Goal: Transaction & Acquisition: Purchase product/service

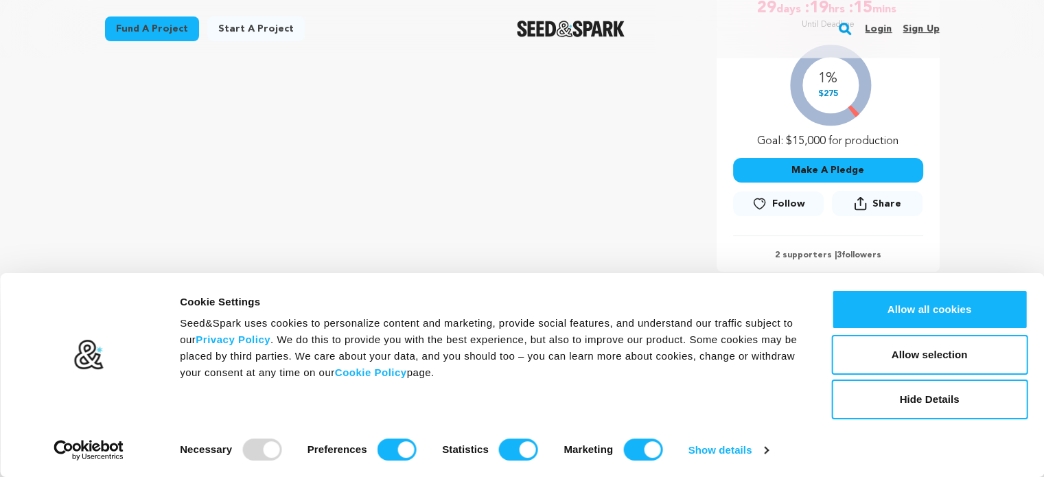
scroll to position [303, 0]
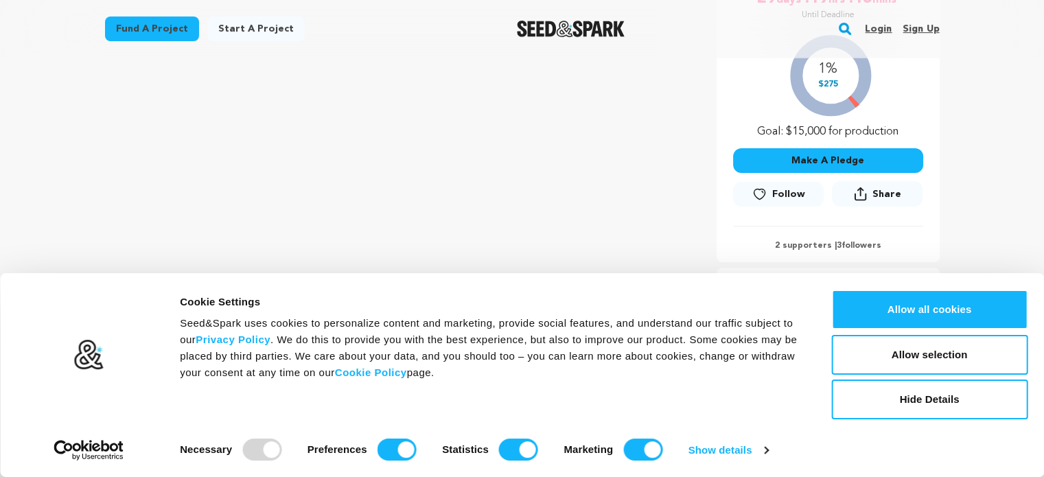
click at [973, 287] on div "Consent Details [#IABV2SETTINGS#] About Cookie Settings Seed&Spark uses cookies…" at bounding box center [522, 375] width 1044 height 204
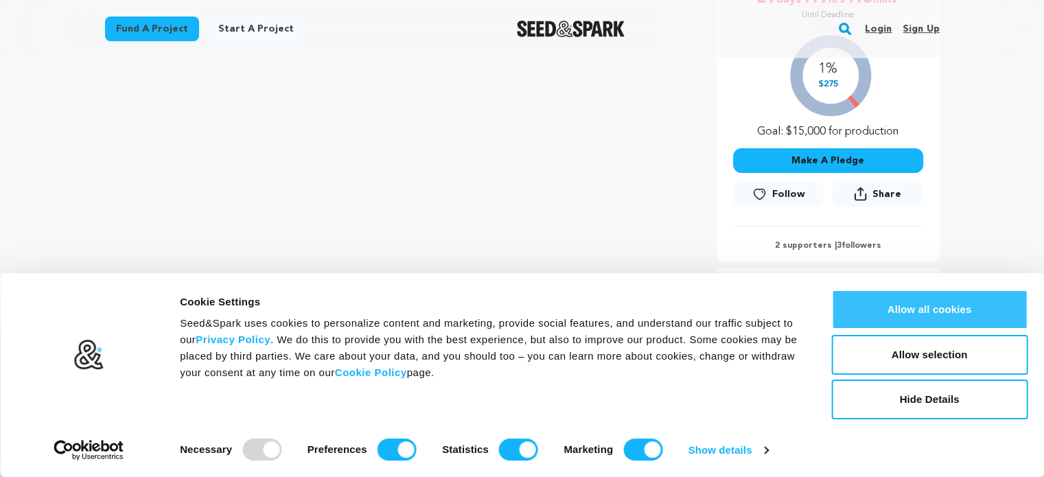
click at [976, 304] on button "Allow all cookies" at bounding box center [929, 310] width 196 height 40
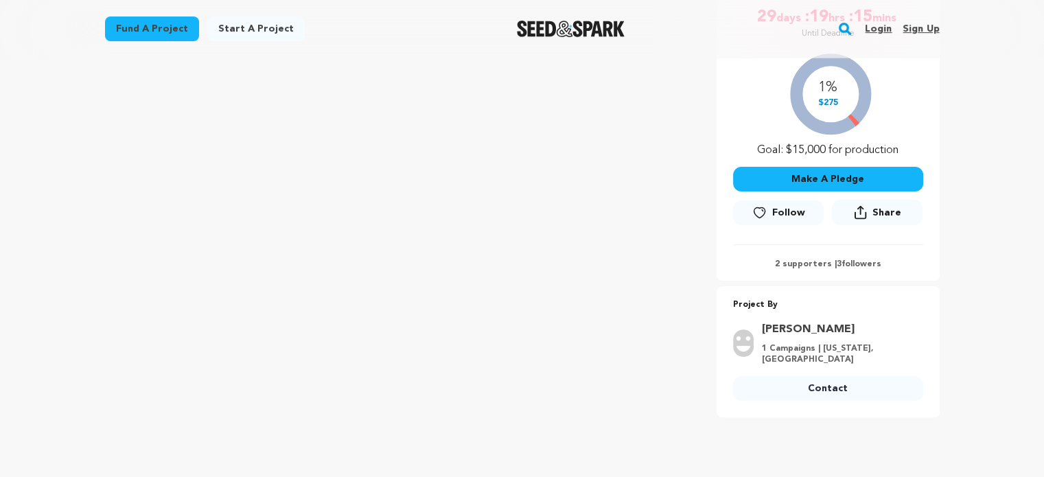
scroll to position [284, 0]
click at [794, 210] on span "Follow" at bounding box center [788, 214] width 33 height 14
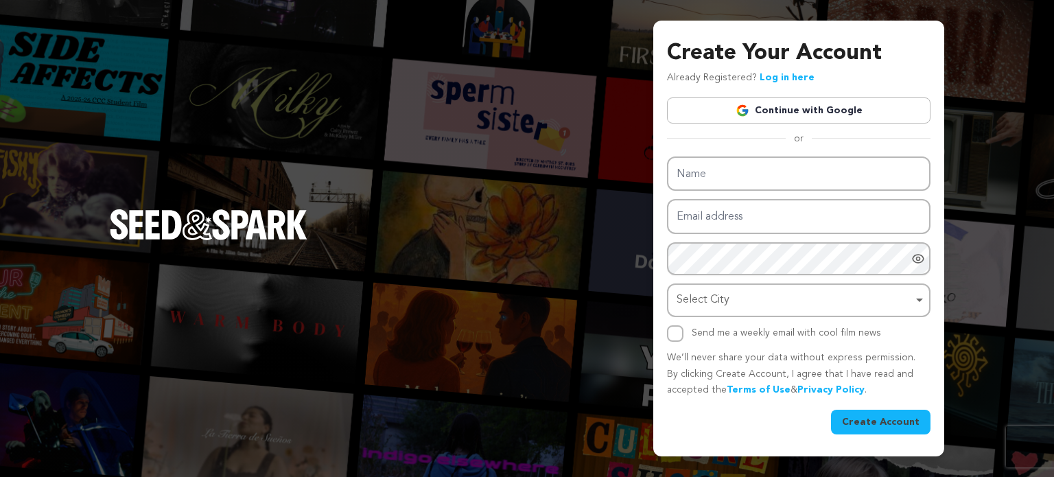
click at [840, 116] on link "Continue with Google" at bounding box center [799, 110] width 264 height 26
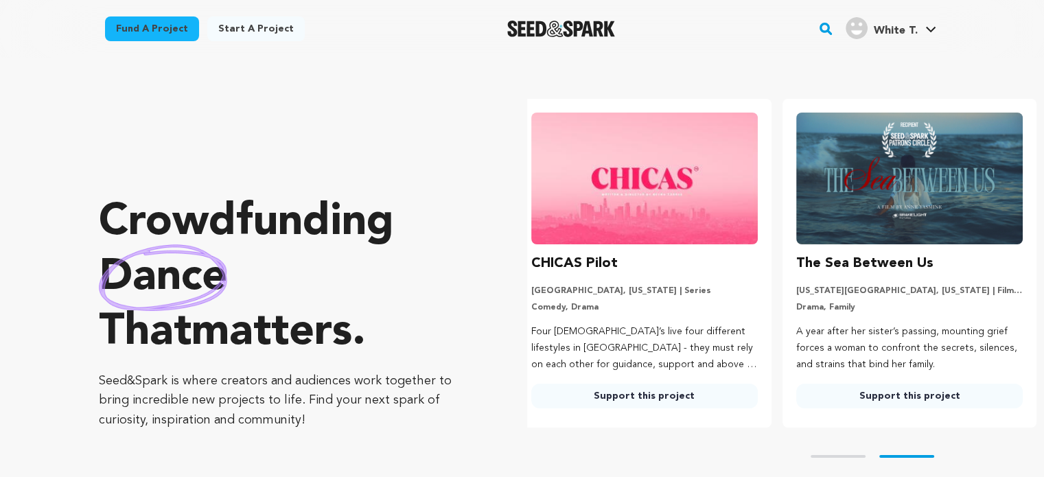
scroll to position [0, 82]
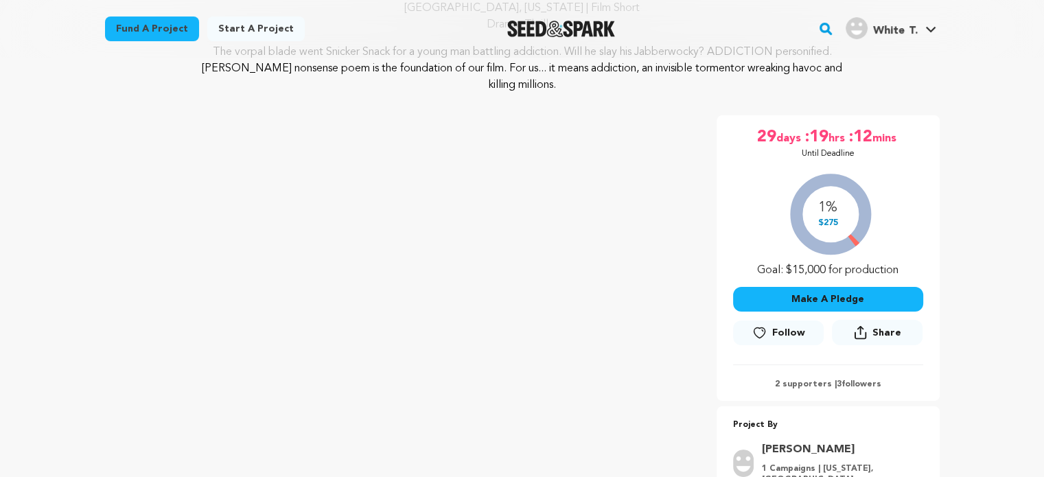
scroll to position [302, 0]
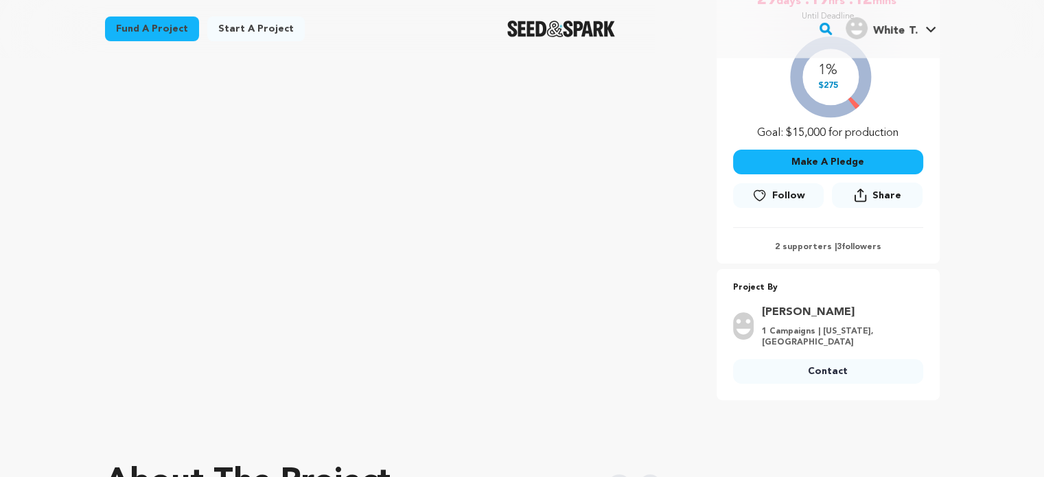
click at [788, 195] on span "Follow" at bounding box center [788, 196] width 33 height 14
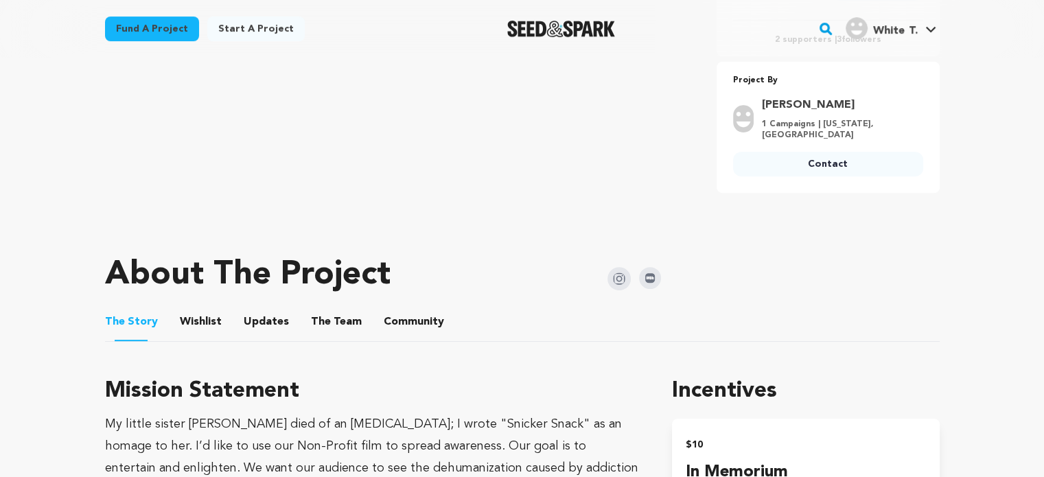
scroll to position [516, 0]
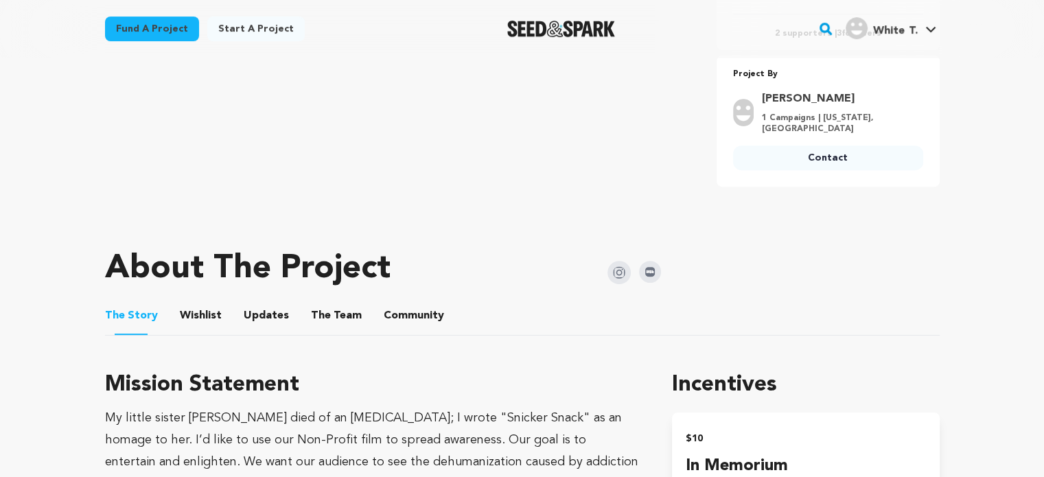
drag, startPoint x: 943, startPoint y: 230, endPoint x: 572, endPoint y: 353, distance: 391.2
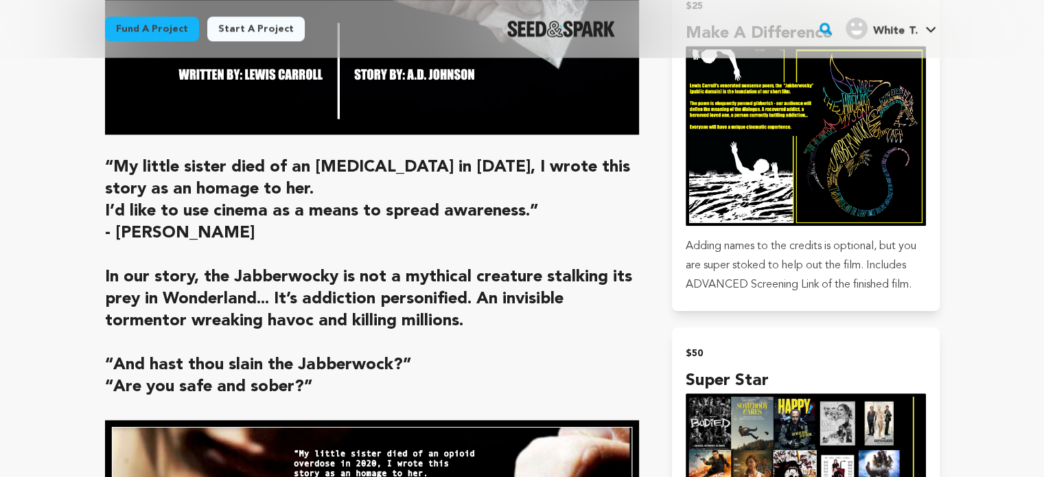
scroll to position [1475, 0]
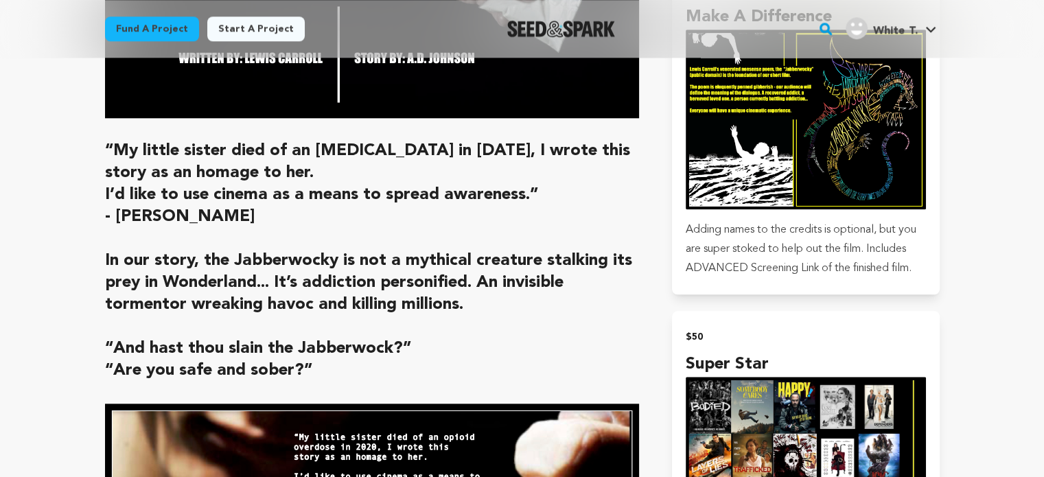
click at [572, 353] on h2 "“And hast thou slain the Jabberwock?”" at bounding box center [372, 349] width 535 height 22
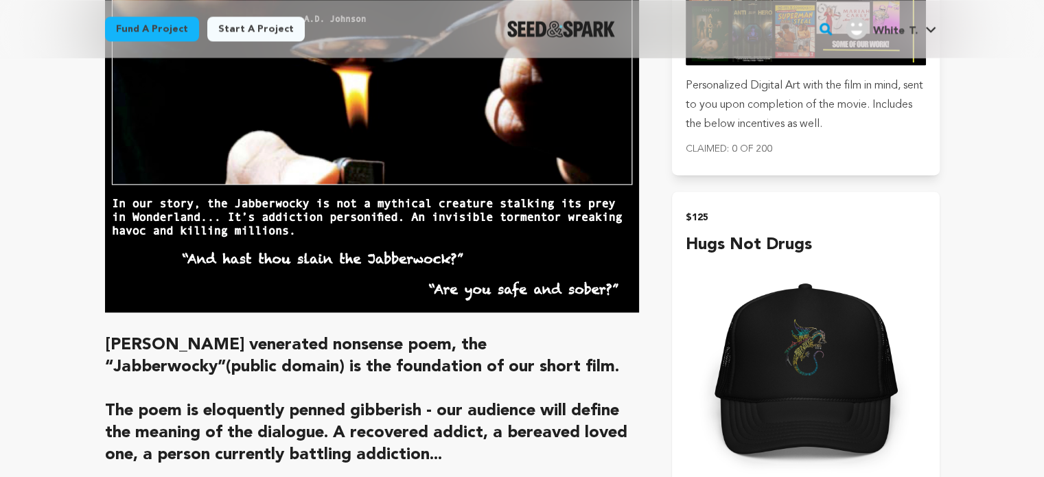
scroll to position [1968, 0]
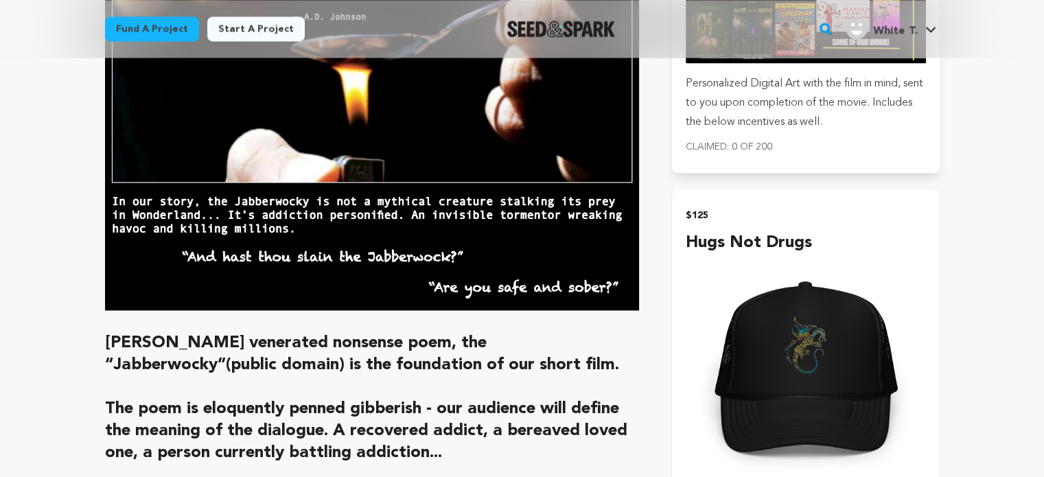
click at [805, 432] on img "submit" at bounding box center [806, 375] width 240 height 240
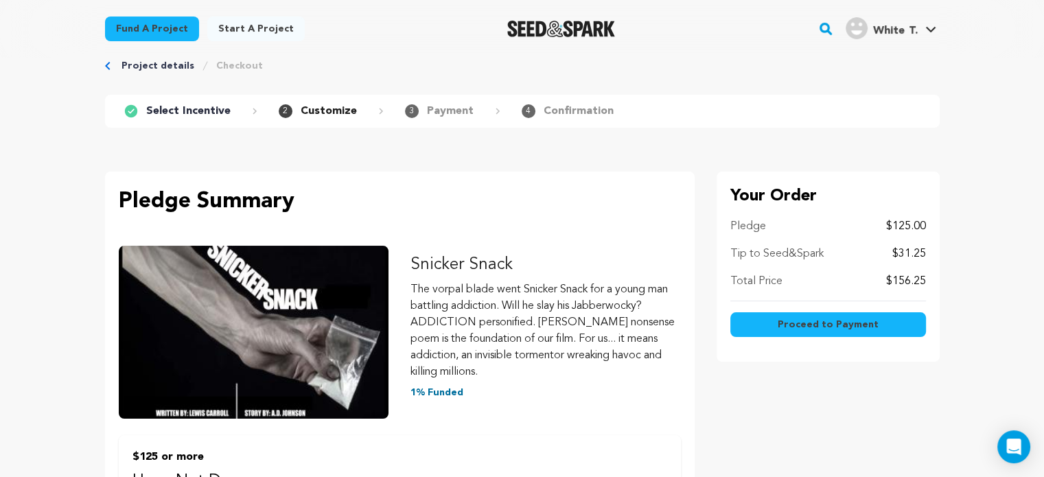
scroll to position [21, 0]
